Goal: Ask a question

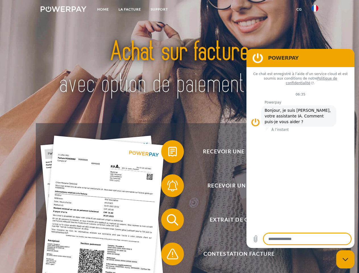
click at [63, 10] on img at bounding box center [64, 9] width 46 height 6
click at [315, 10] on img at bounding box center [315, 8] width 7 height 7
click at [299, 9] on link "CG" at bounding box center [299, 9] width 15 height 10
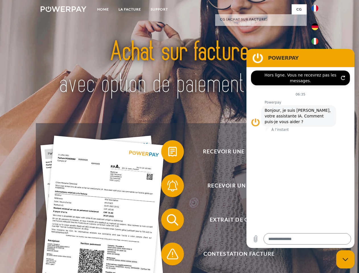
click at [168, 153] on span at bounding box center [164, 151] width 28 height 28
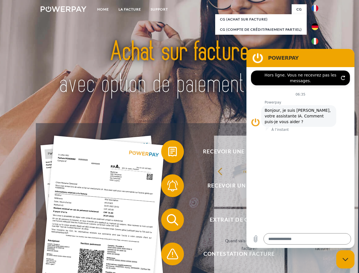
click at [168, 187] on div "Recevoir une facture ? Recevoir un rappel? Extrait de compte retour" at bounding box center [179, 237] width 287 height 228
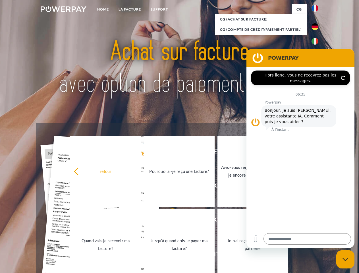
click at [168, 221] on link "Jusqu'à quand dois-je payer ma facture?" at bounding box center [179, 244] width 71 height 71
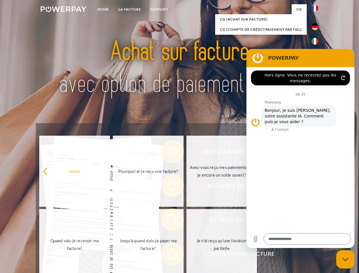
click at [168, 255] on span at bounding box center [164, 254] width 28 height 28
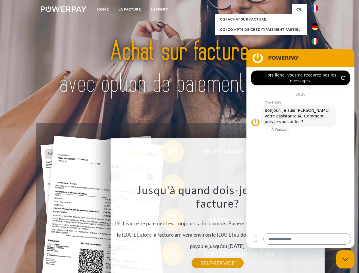
click at [346, 259] on icon "Fermer la fenêtre de messagerie" at bounding box center [346, 260] width 6 height 4
type textarea "*"
